Goal: Entertainment & Leisure: Consume media (video, audio)

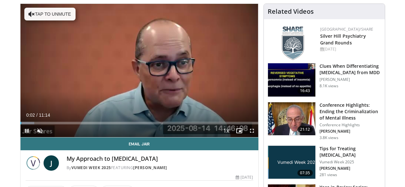
scroll to position [62, 0]
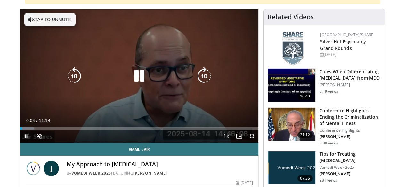
click at [27, 19] on button "Tap to unmute" at bounding box center [49, 19] width 51 height 13
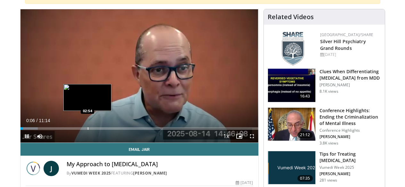
click at [71, 130] on div "Loaded : 7.34% 00:06 02:54" at bounding box center [140, 129] width 238 height 3
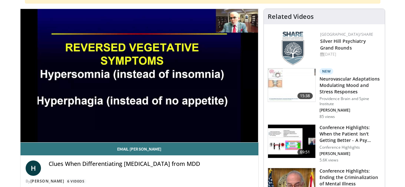
scroll to position [63, 0]
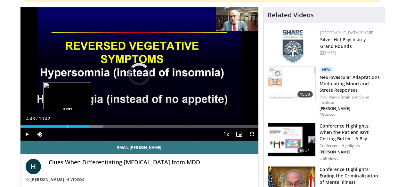
click at [68, 128] on div "Progress Bar" at bounding box center [68, 127] width 1 height 3
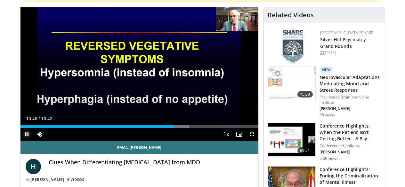
click at [21, 141] on span "Video Player" at bounding box center [27, 134] width 13 height 13
